Goal: Check status: Check status

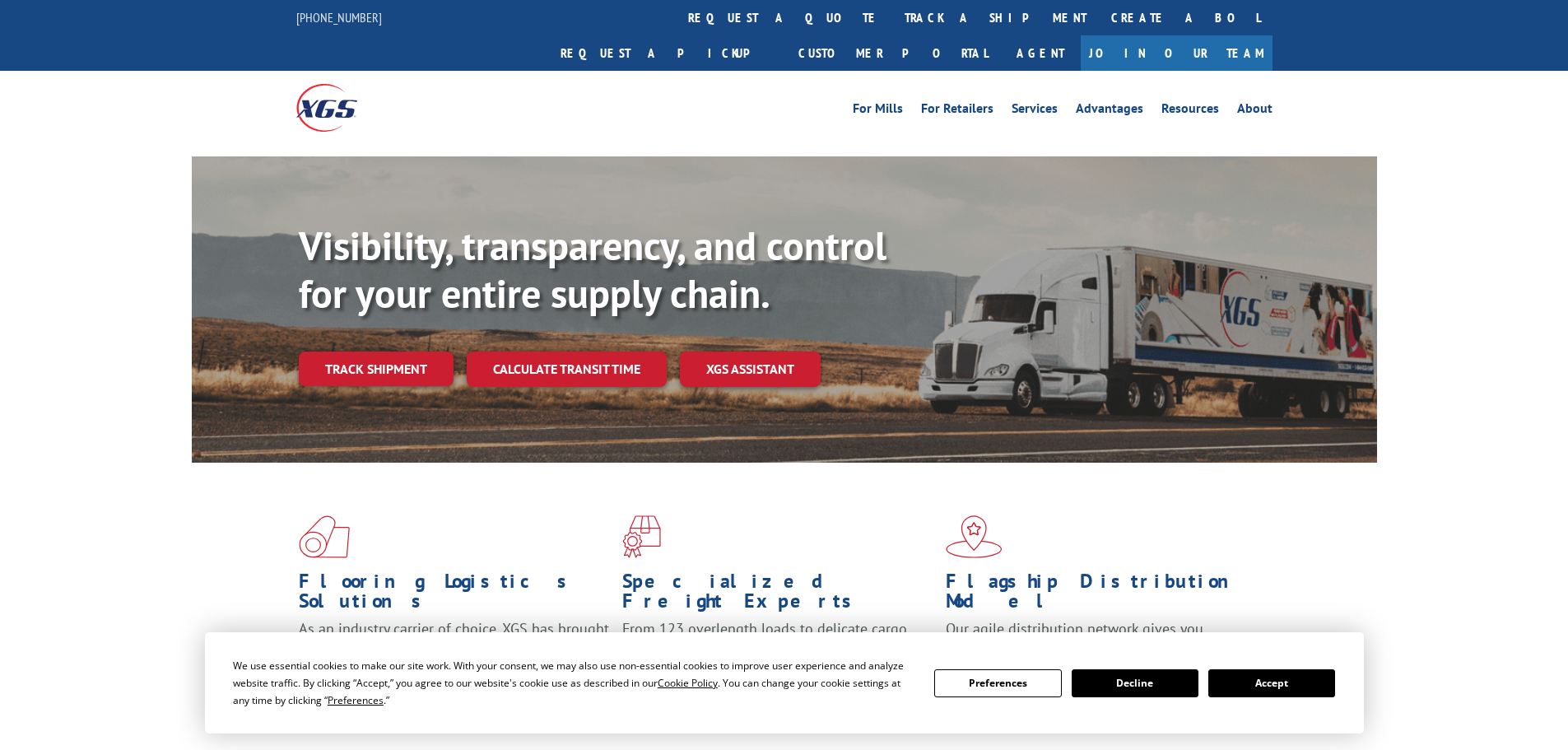
click at [1290, 680] on button "Accept" at bounding box center [1271, 683] width 127 height 28
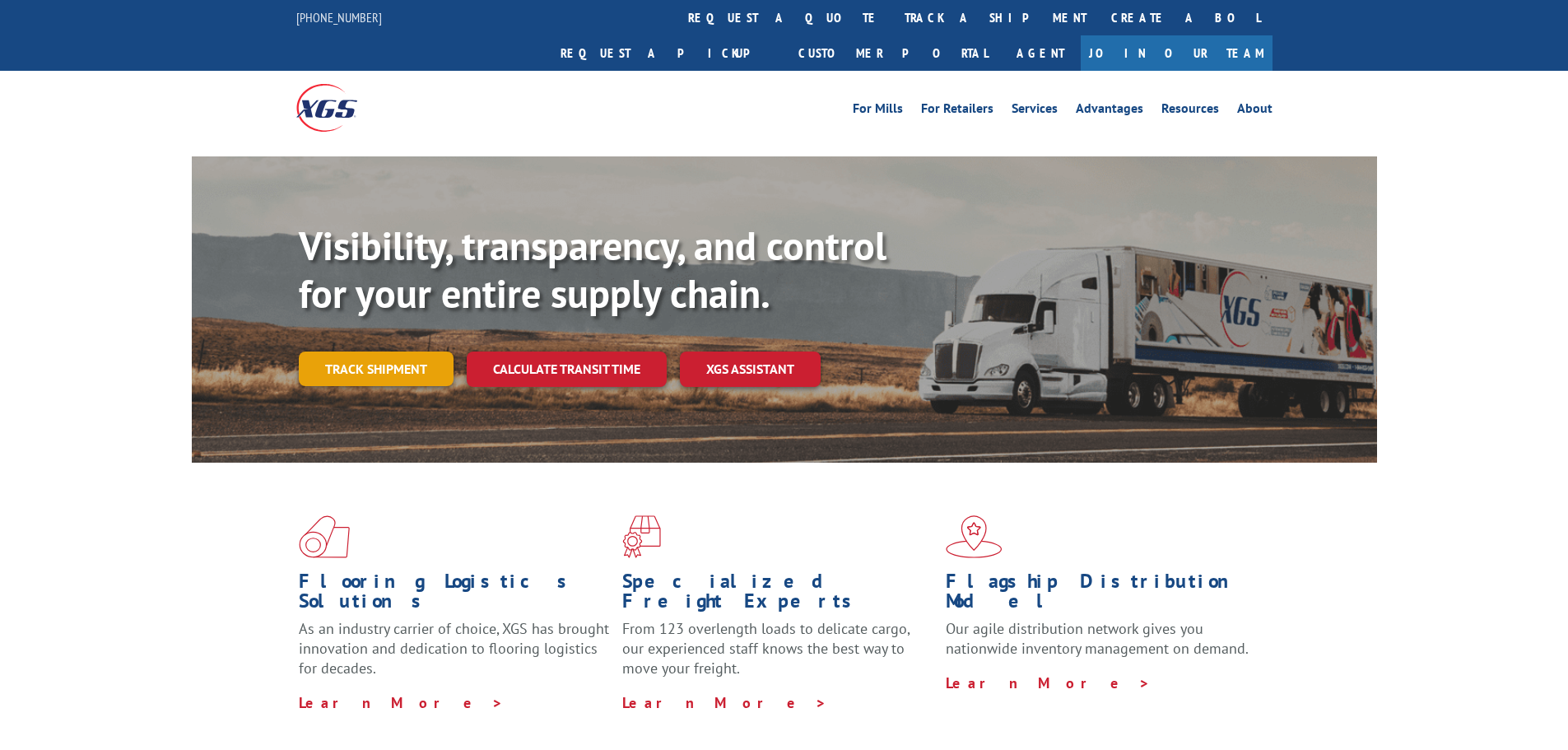
click at [377, 352] on link "Track shipment" at bounding box center [376, 369] width 154 height 35
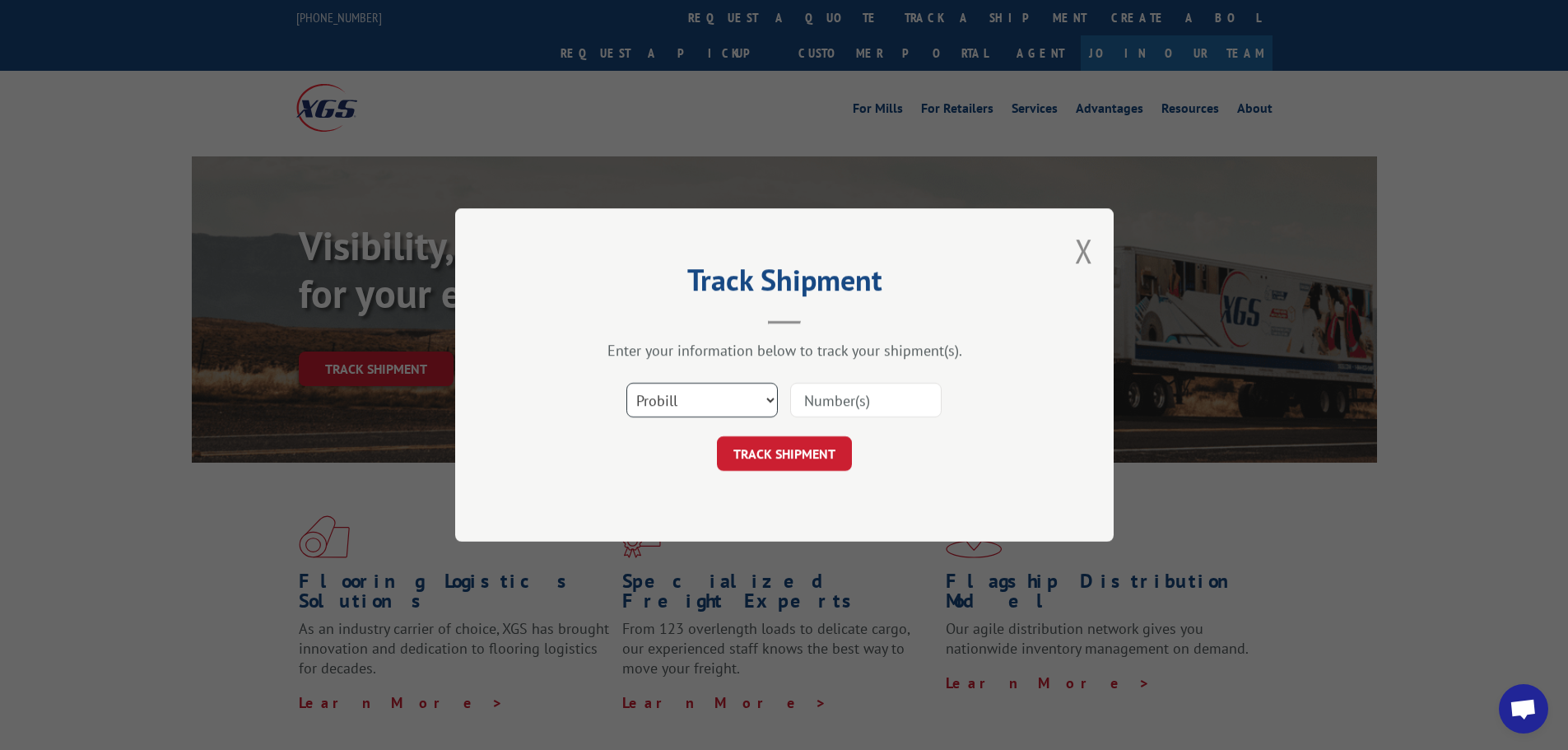
click at [739, 409] on select "Select category... Probill BOL PO" at bounding box center [702, 401] width 152 height 35
select select "bol"
click at [626, 383] on select "Select category... Probill BOL PO" at bounding box center [702, 401] width 152 height 35
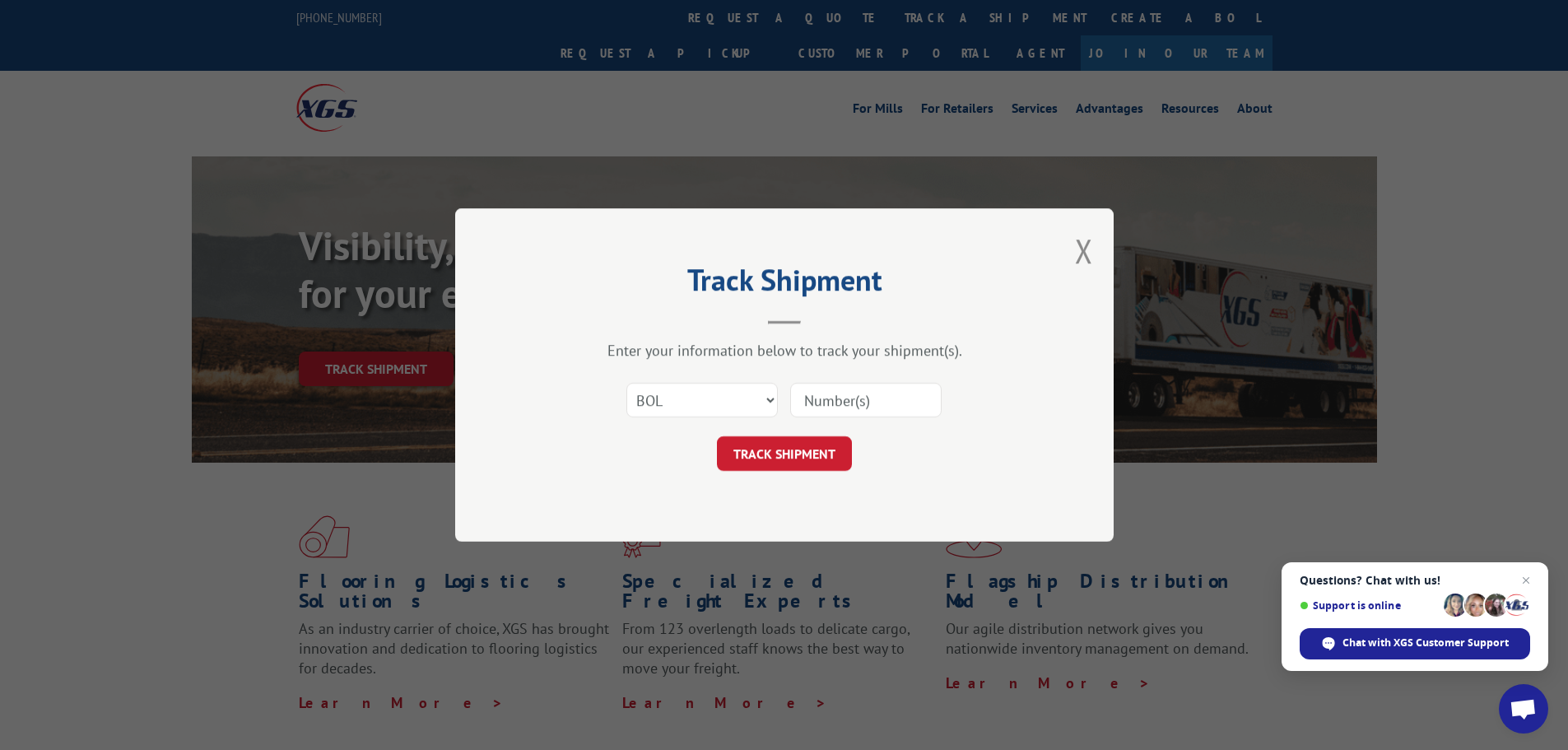
click at [821, 404] on input at bounding box center [865, 401] width 152 height 35
paste input "5303095"
type input "5303095"
click at [832, 454] on button "TRACK SHIPMENT" at bounding box center [784, 454] width 135 height 35
